Goal: Use online tool/utility: Utilize a website feature to perform a specific function

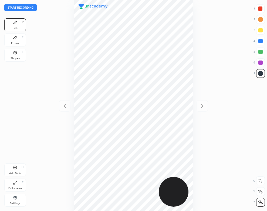
scroll to position [211, 181]
click at [33, 6] on button "Start recording" at bounding box center [20, 7] width 32 height 6
click at [15, 42] on div "Eraser" at bounding box center [15, 43] width 8 height 3
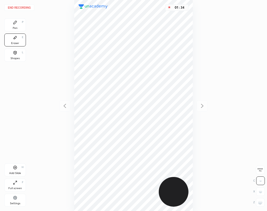
click at [19, 28] on div "Pen P" at bounding box center [15, 24] width 22 height 13
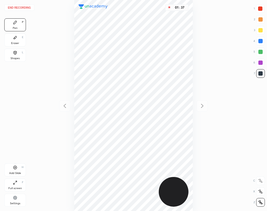
click at [18, 169] on div "Add Slide H" at bounding box center [15, 170] width 22 height 13
click at [19, 38] on div "Eraser E" at bounding box center [15, 40] width 22 height 13
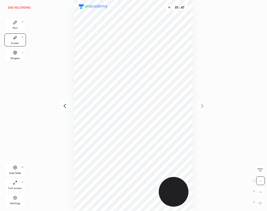
click at [16, 22] on icon at bounding box center [15, 22] width 4 height 4
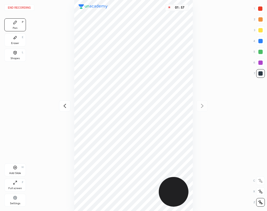
click at [18, 39] on div "Eraser E" at bounding box center [15, 40] width 22 height 13
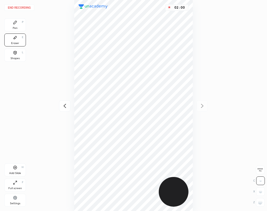
click at [16, 25] on div "Pen P" at bounding box center [15, 24] width 22 height 13
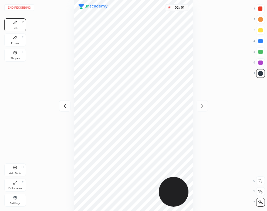
click at [65, 105] on icon at bounding box center [65, 106] width 6 height 6
click at [206, 108] on div at bounding box center [202, 105] width 11 height 11
click at [15, 40] on div "Eraser E" at bounding box center [15, 40] width 22 height 13
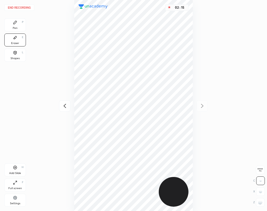
click at [23, 28] on div "Pen P" at bounding box center [15, 24] width 22 height 13
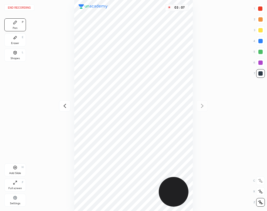
click at [20, 173] on div "Add Slide" at bounding box center [15, 173] width 12 height 3
click at [59, 107] on div "03 : 24" at bounding box center [133, 105] width 181 height 211
click at [62, 104] on icon at bounding box center [65, 106] width 6 height 6
click at [201, 105] on icon at bounding box center [202, 106] width 6 height 6
click at [13, 41] on div "Eraser E" at bounding box center [15, 40] width 22 height 13
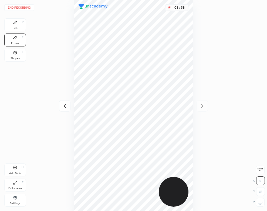
click at [17, 29] on div "Pen" at bounding box center [15, 28] width 5 height 3
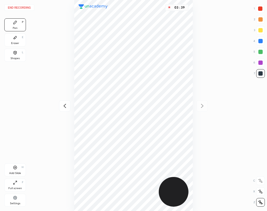
click at [67, 106] on icon at bounding box center [65, 106] width 6 height 6
click at [203, 106] on icon at bounding box center [202, 106] width 6 height 6
click at [65, 103] on icon at bounding box center [65, 106] width 6 height 6
click at [201, 102] on div at bounding box center [202, 105] width 11 height 11
click at [15, 44] on div "Eraser" at bounding box center [15, 43] width 8 height 3
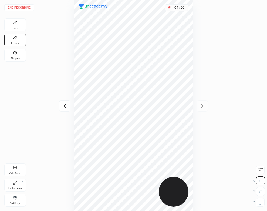
click at [14, 24] on icon at bounding box center [15, 22] width 3 height 3
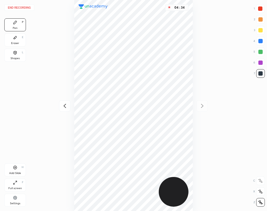
click at [195, 151] on div "04 : 34" at bounding box center [133, 105] width 181 height 211
click at [21, 61] on div "Shapes L" at bounding box center [15, 55] width 22 height 13
click at [19, 26] on div "Pen P" at bounding box center [15, 24] width 22 height 13
click at [24, 6] on button "End recording" at bounding box center [19, 7] width 30 height 6
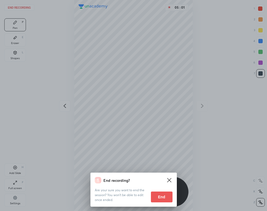
click at [160, 196] on button "End" at bounding box center [162, 197] width 22 height 11
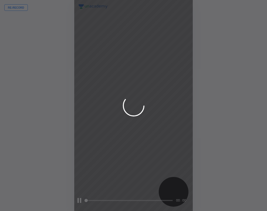
click at [115, 70] on div at bounding box center [133, 105] width 267 height 211
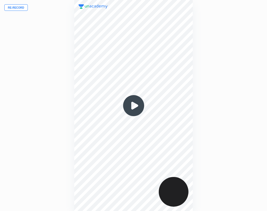
click at [134, 105] on img at bounding box center [134, 106] width 26 height 26
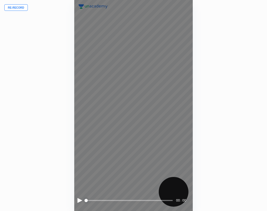
click at [78, 199] on div at bounding box center [80, 200] width 5 height 5
